Goal: Obtain resource: Download file/media

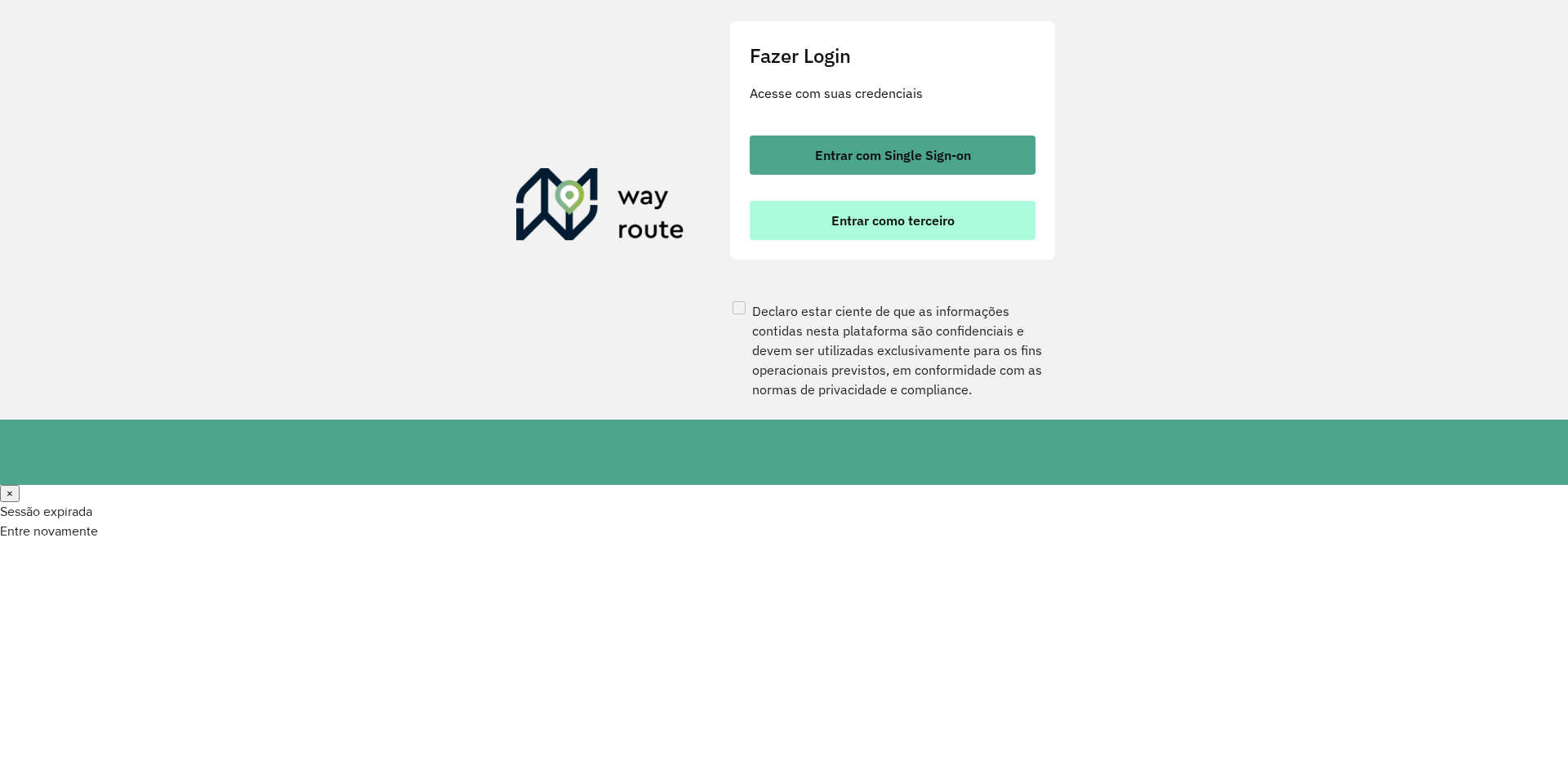
click at [870, 240] on button "Entrar como terceiro" at bounding box center [892, 220] width 286 height 40
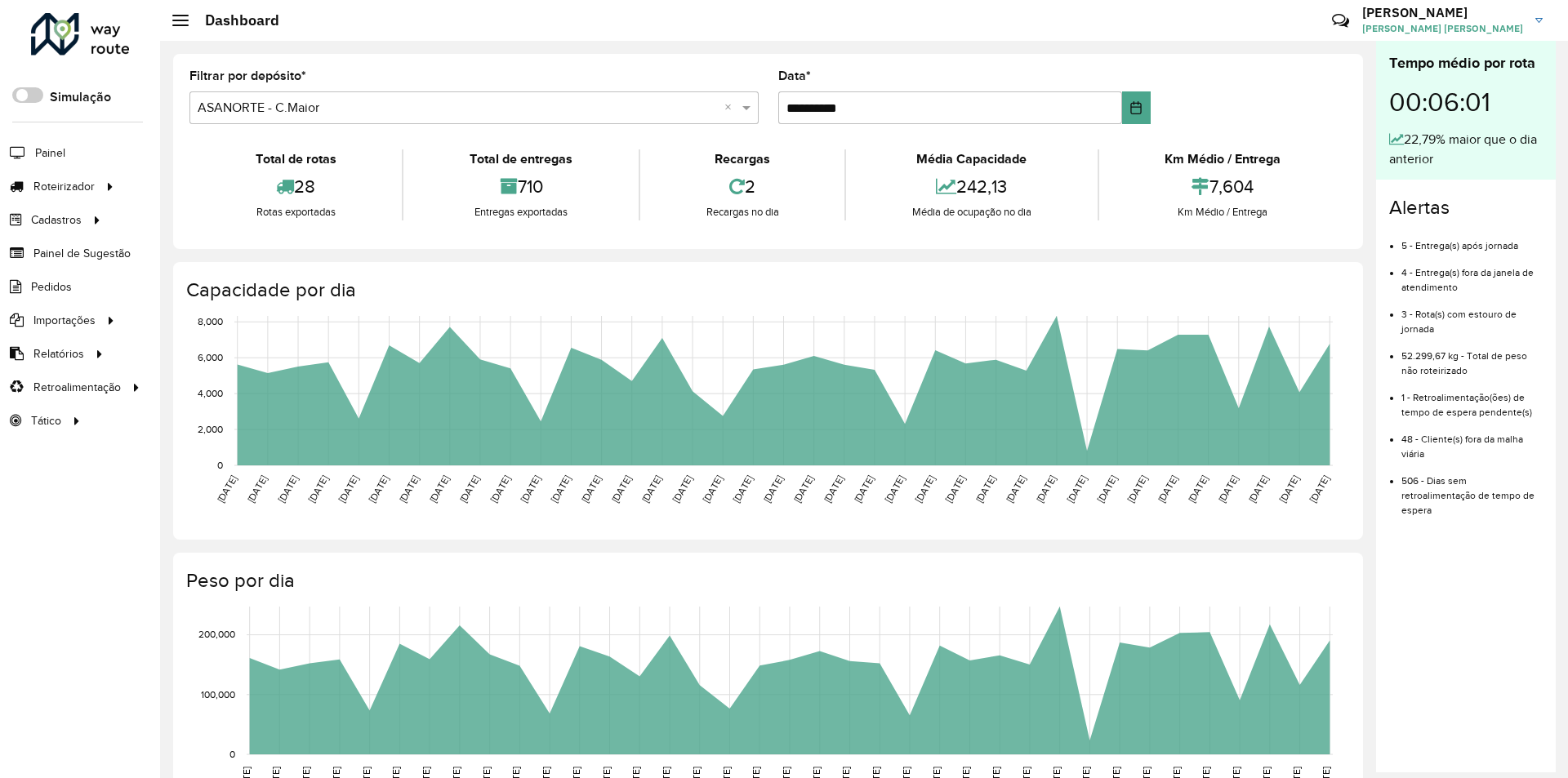
click at [83, 291] on li "Pedidos" at bounding box center [80, 287] width 160 height 34
click at [71, 289] on span "Pedidos" at bounding box center [52, 287] width 42 height 17
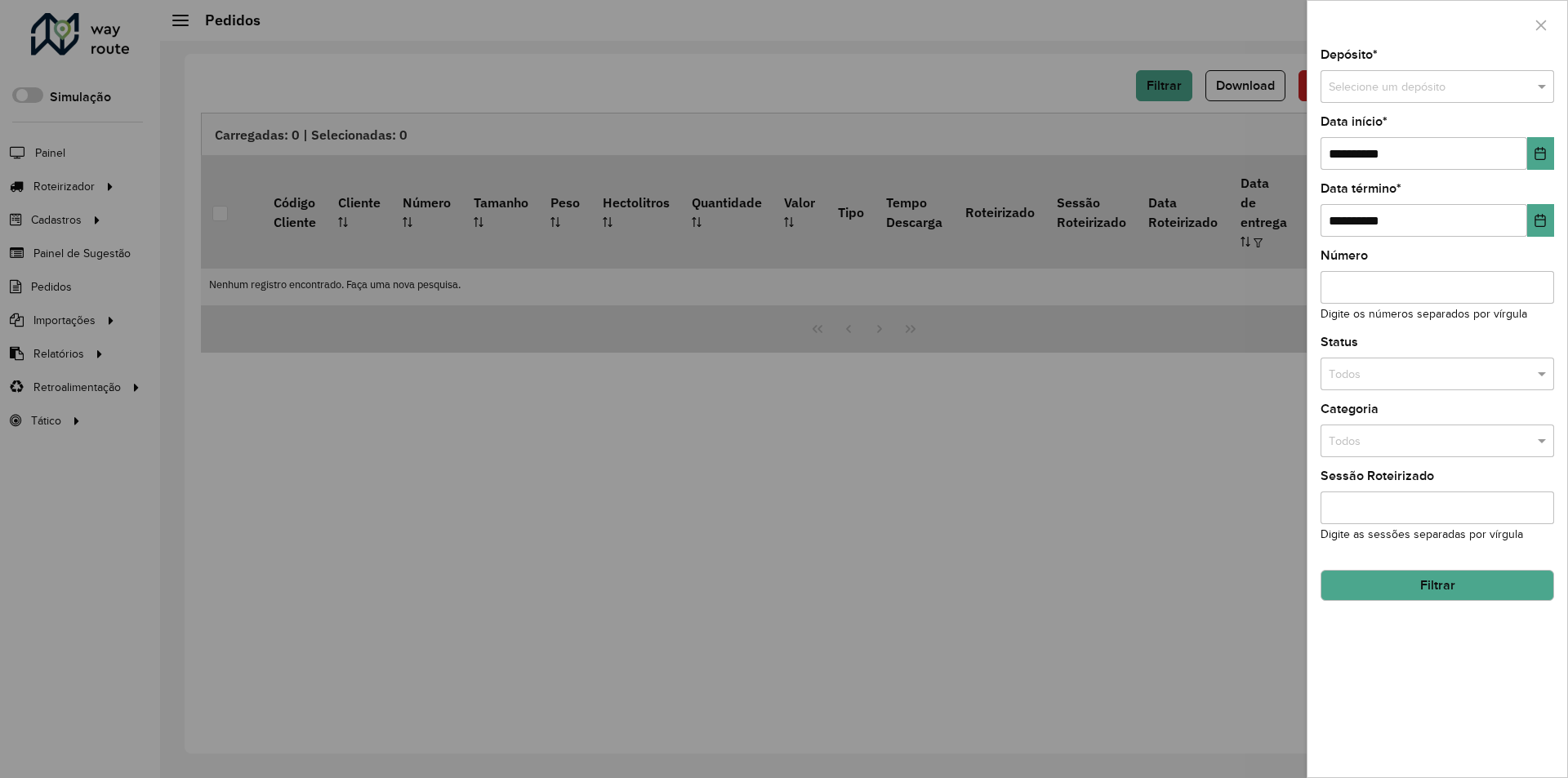
click at [1411, 76] on div "Selecione um depósito" at bounding box center [1438, 87] width 234 height 33
click at [1380, 125] on div "ASANORTE - C.Maior" at bounding box center [1437, 132] width 232 height 26
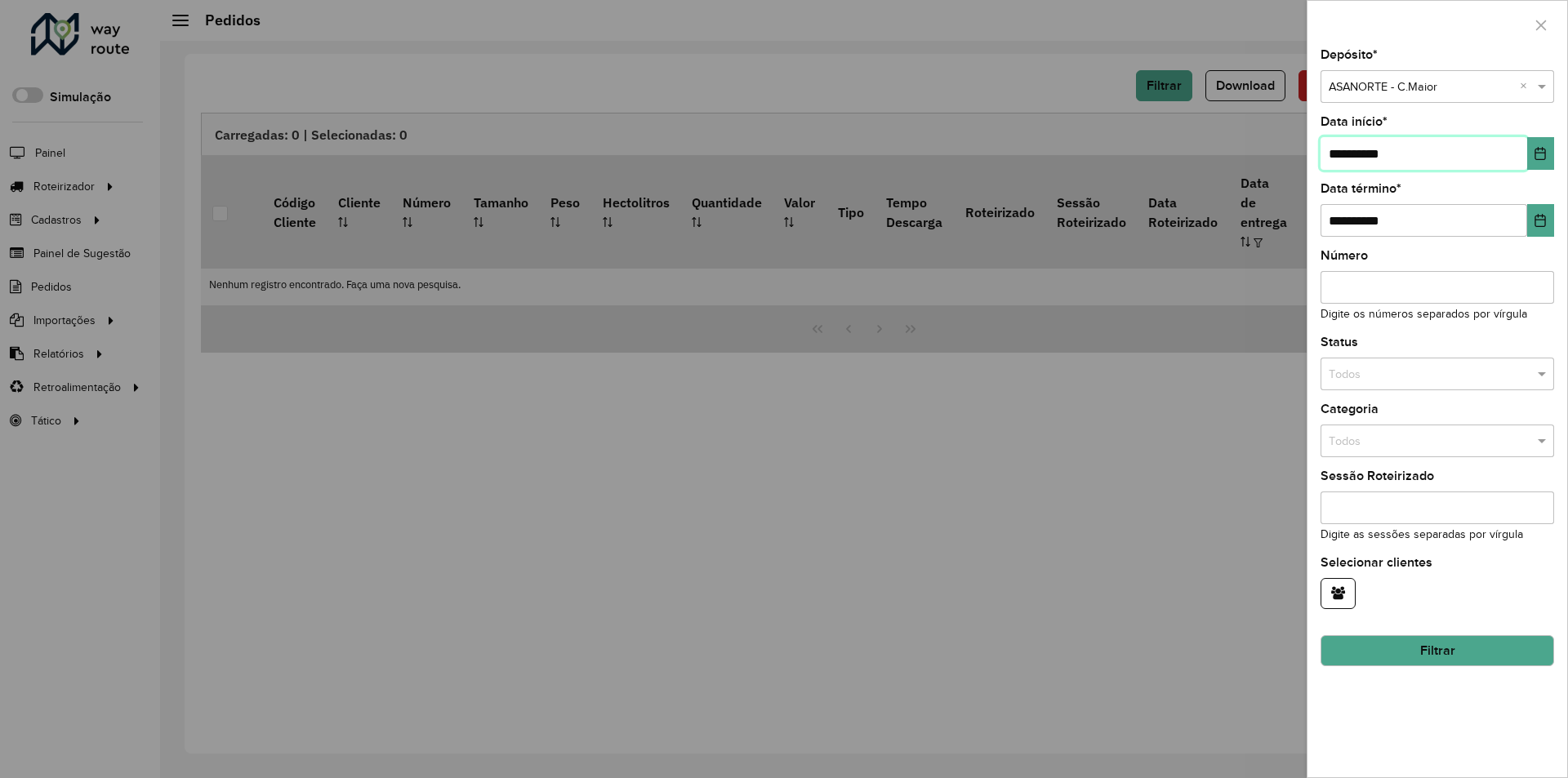
click at [1345, 151] on input "**********" at bounding box center [1424, 153] width 207 height 33
type input "**********"
click at [1372, 375] on input "text" at bounding box center [1420, 375] width 184 height 18
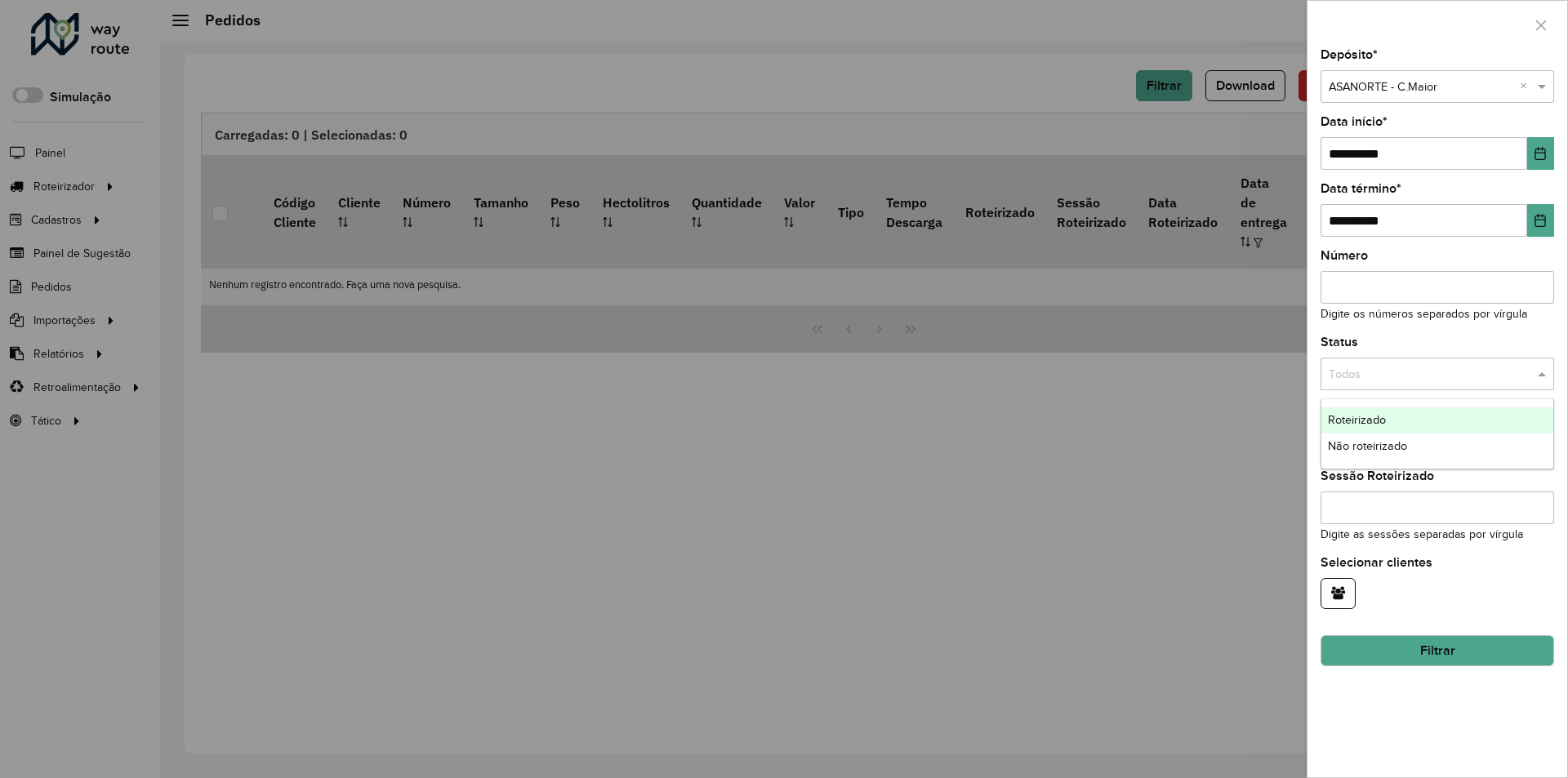
click at [1359, 412] on div "Roteirizado" at bounding box center [1437, 420] width 232 height 26
click at [1411, 661] on button "Filtrar" at bounding box center [1438, 651] width 234 height 31
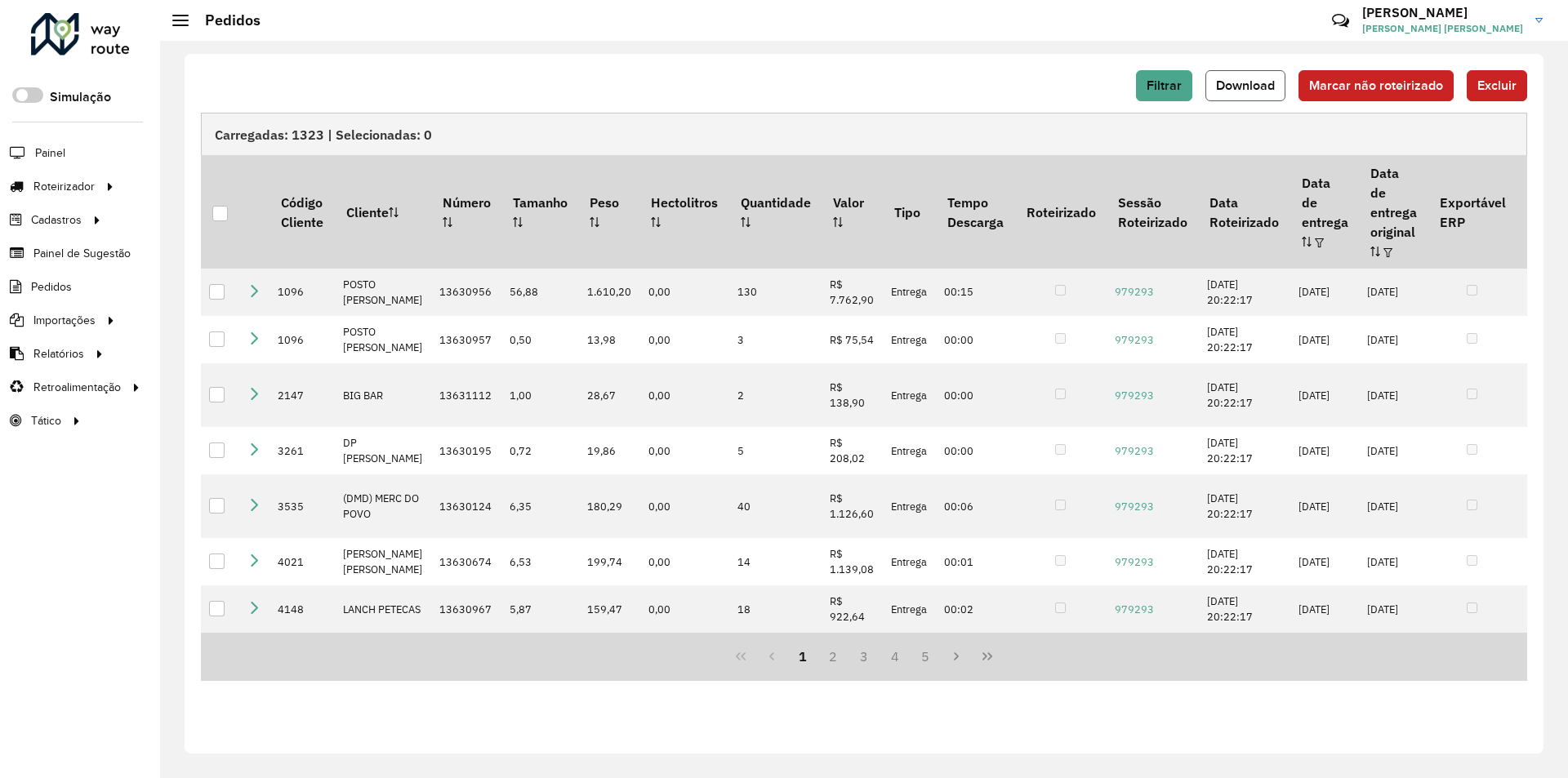
click at [1241, 87] on span "Download" at bounding box center [1245, 85] width 59 height 14
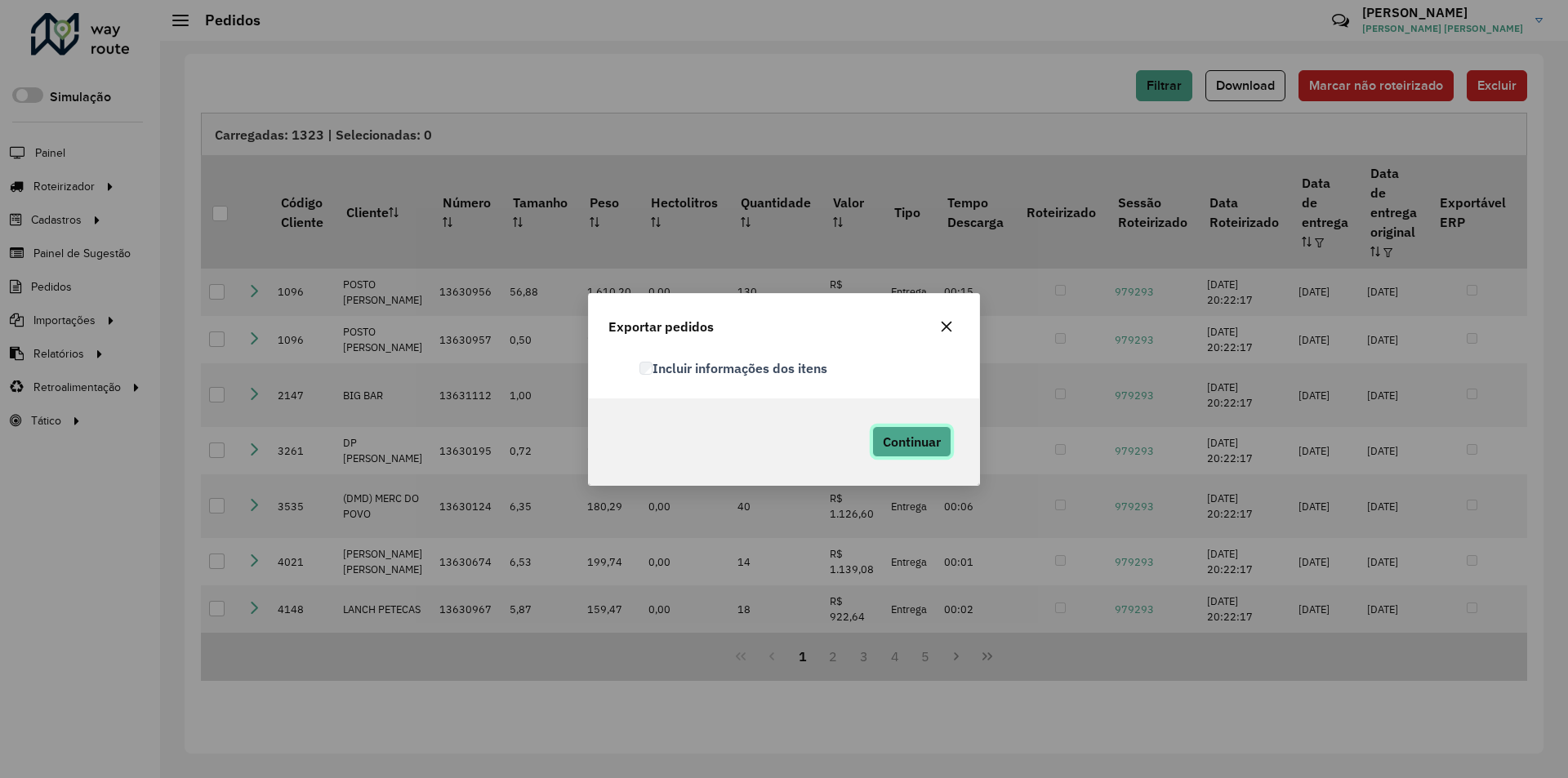
click at [909, 436] on span "Continuar" at bounding box center [911, 441] width 58 height 16
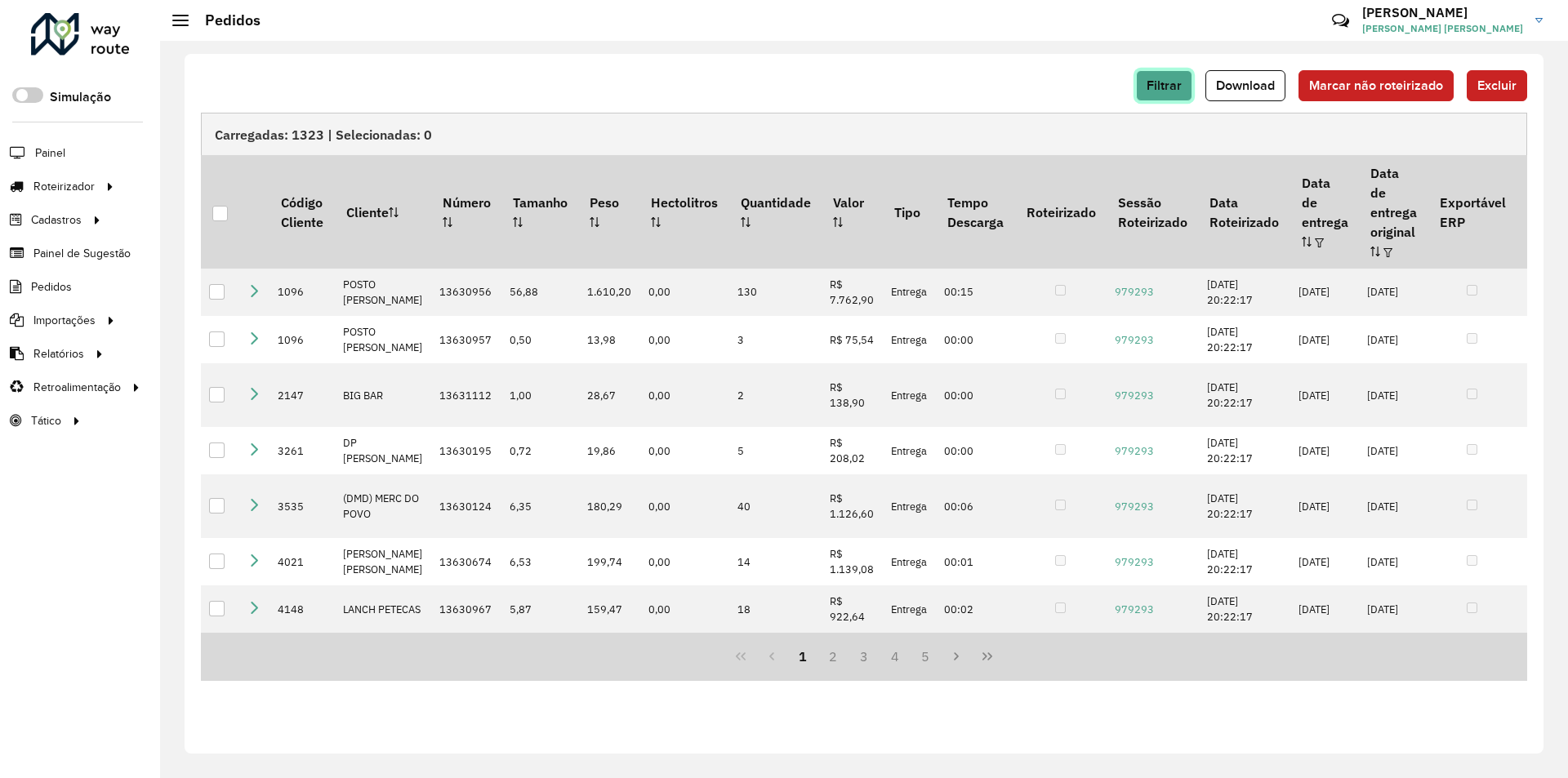
click at [1162, 73] on button "Filtrar" at bounding box center [1163, 86] width 56 height 31
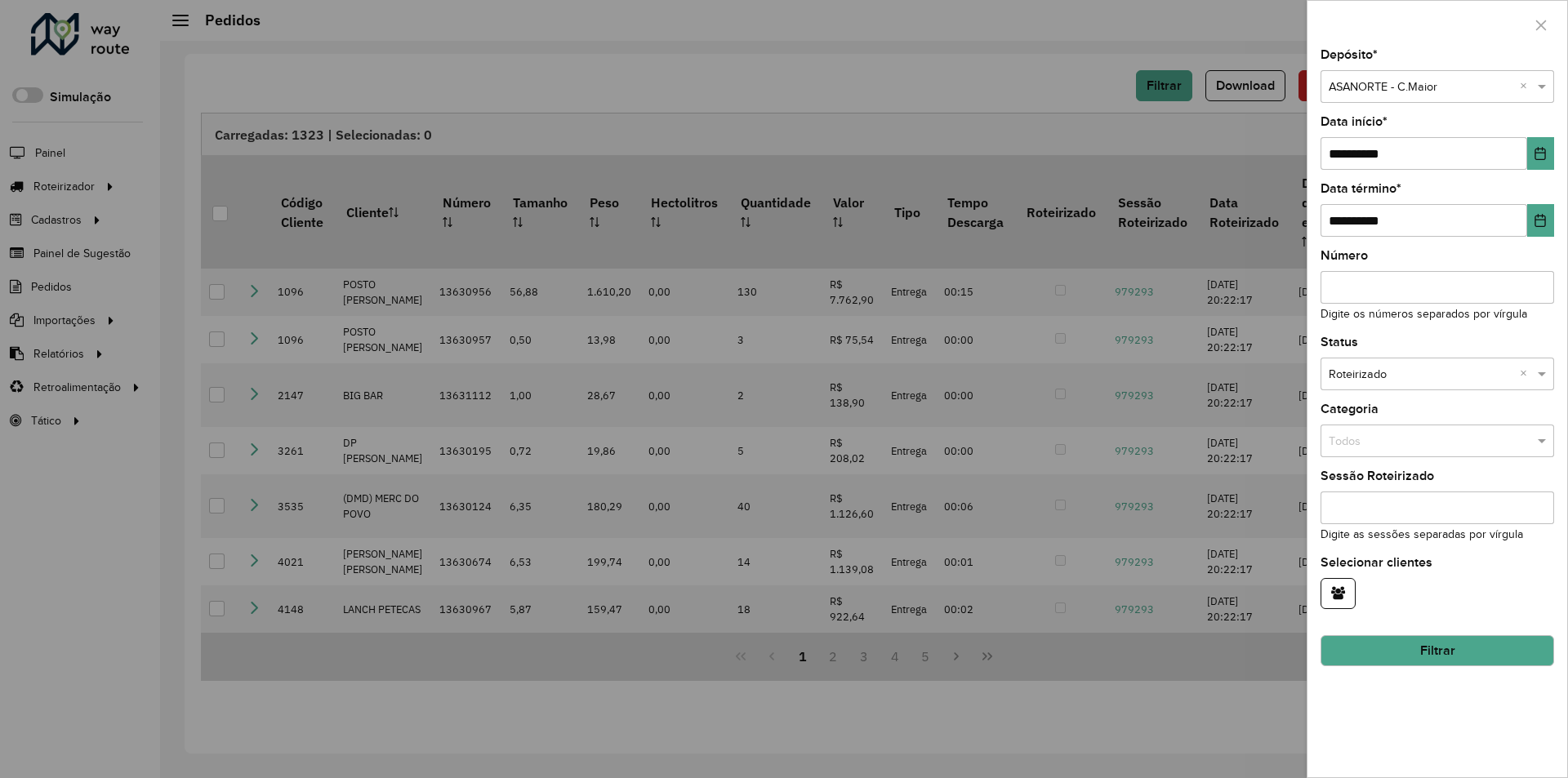
click at [1374, 369] on input "text" at bounding box center [1420, 375] width 184 height 18
click at [1353, 410] on div "Não roteirizado" at bounding box center [1437, 420] width 232 height 26
click at [1396, 649] on button "Filtrar" at bounding box center [1438, 651] width 234 height 31
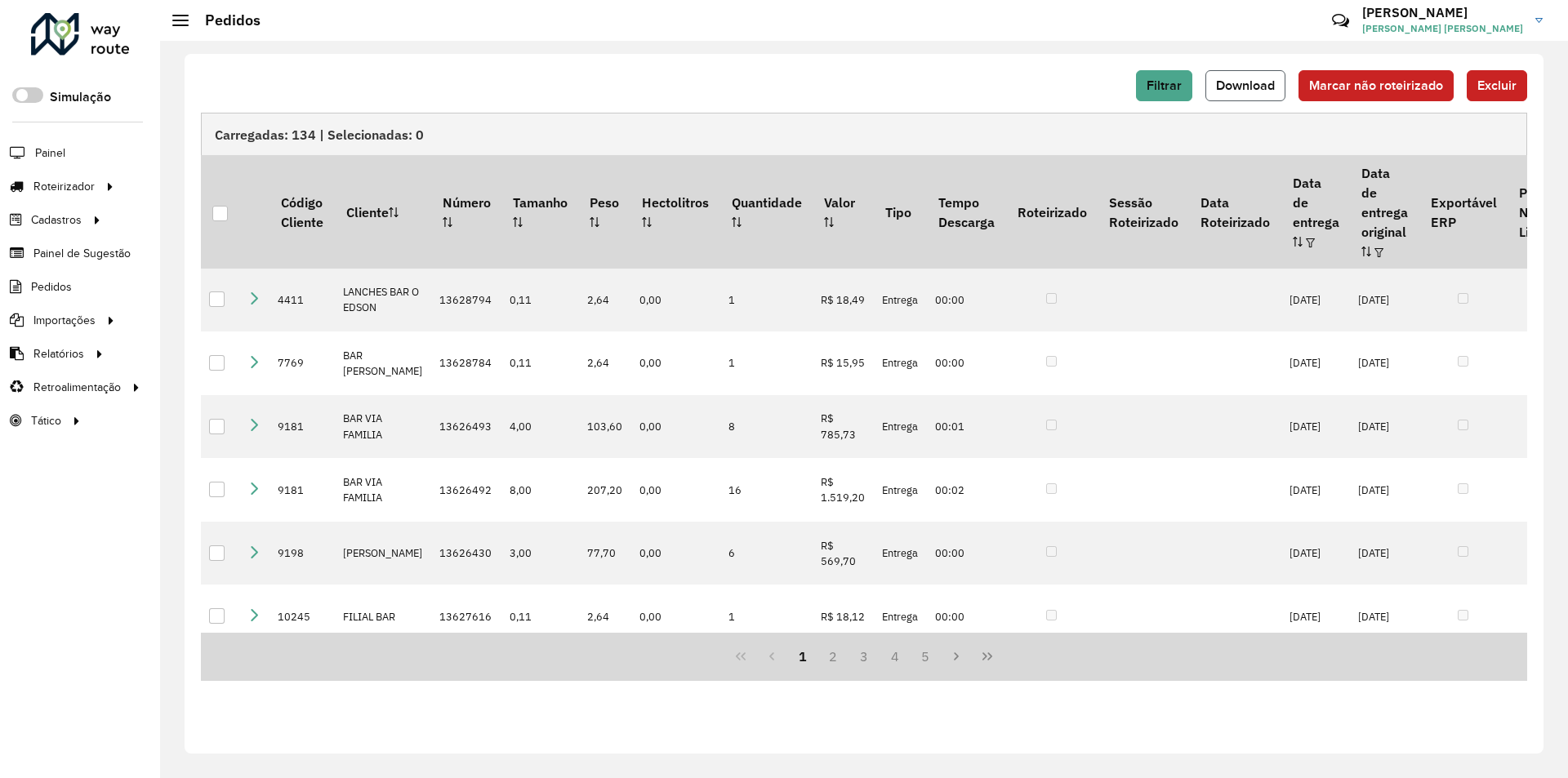
click at [1253, 87] on span "Download" at bounding box center [1245, 85] width 59 height 14
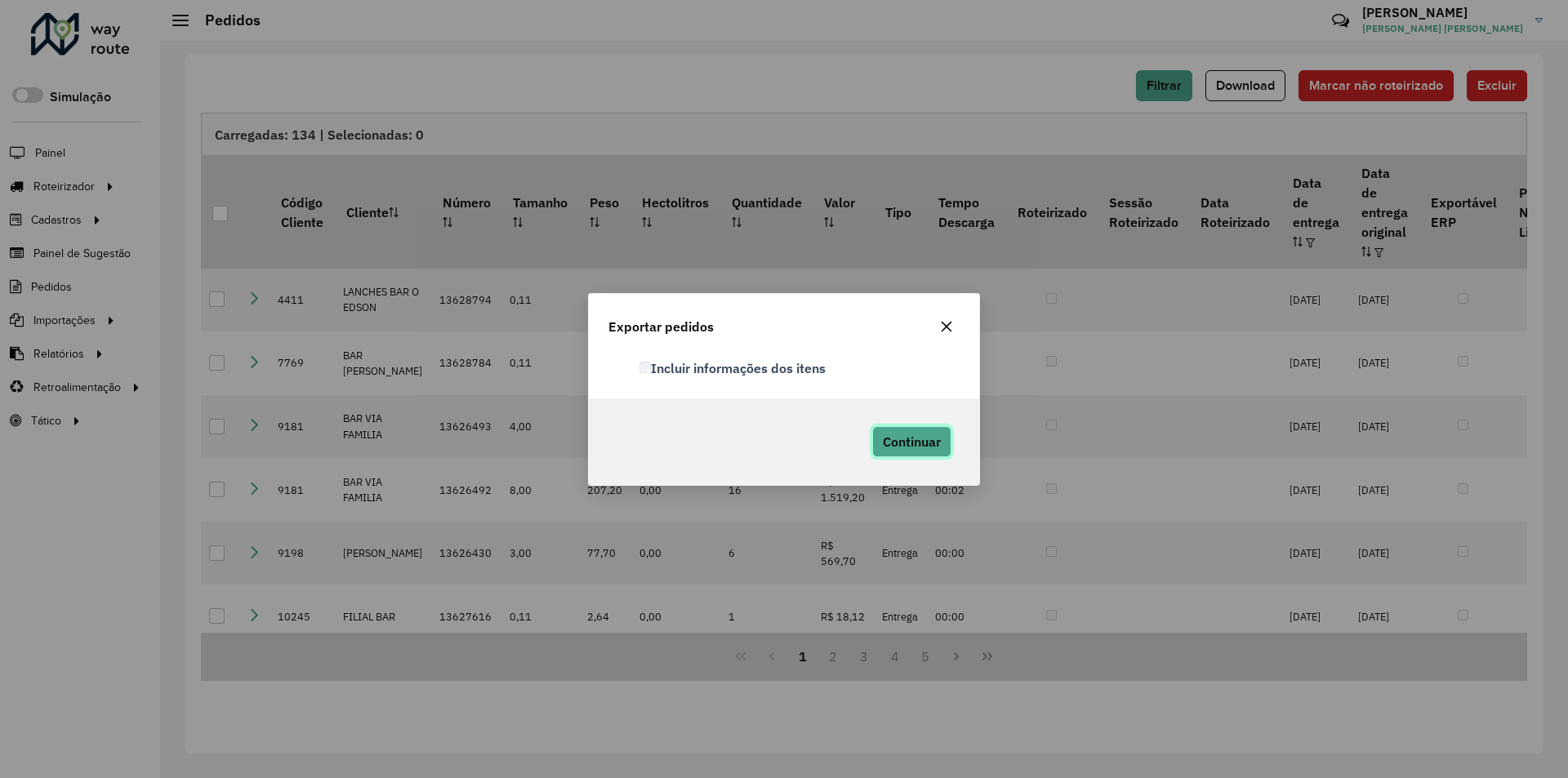
click at [909, 436] on span "Continuar" at bounding box center [911, 441] width 58 height 16
